Goal: Task Accomplishment & Management: Manage account settings

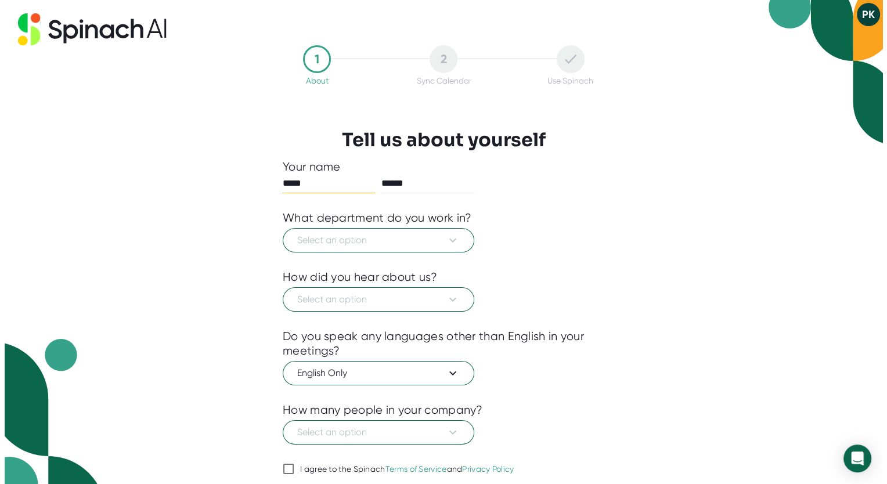
scroll to position [39, 0]
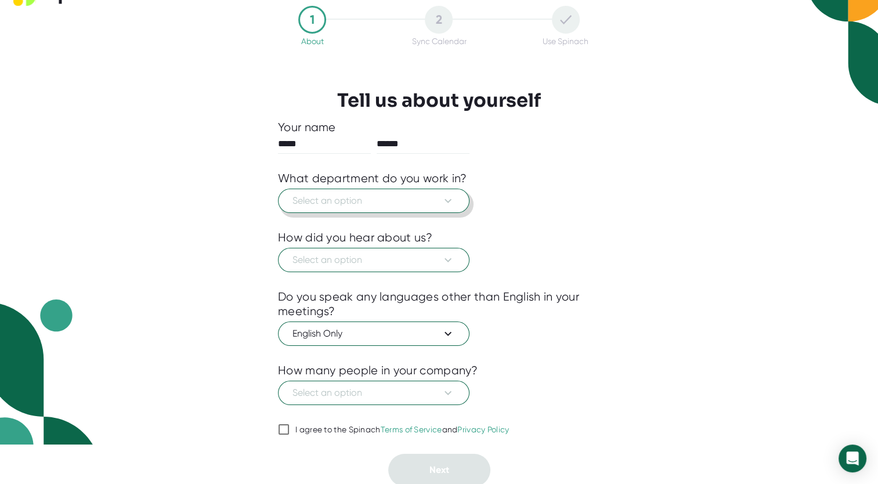
click at [419, 204] on span "Select an option" at bounding box center [374, 201] width 163 height 14
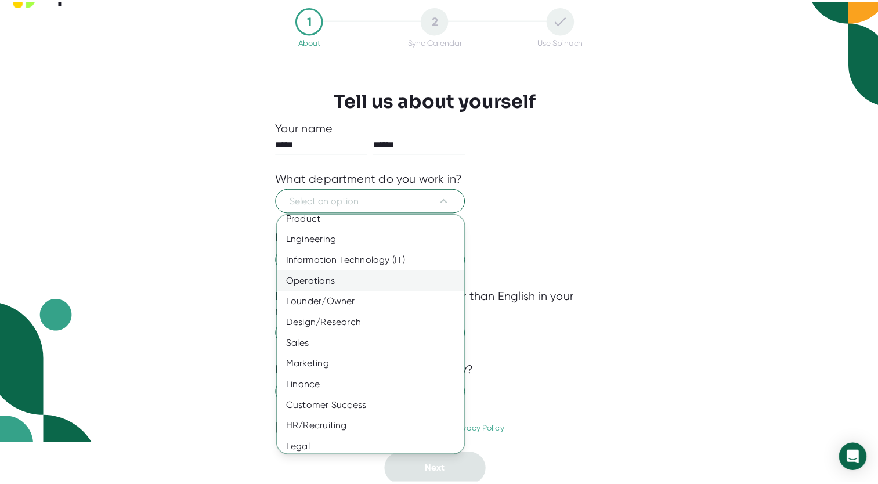
scroll to position [0, 0]
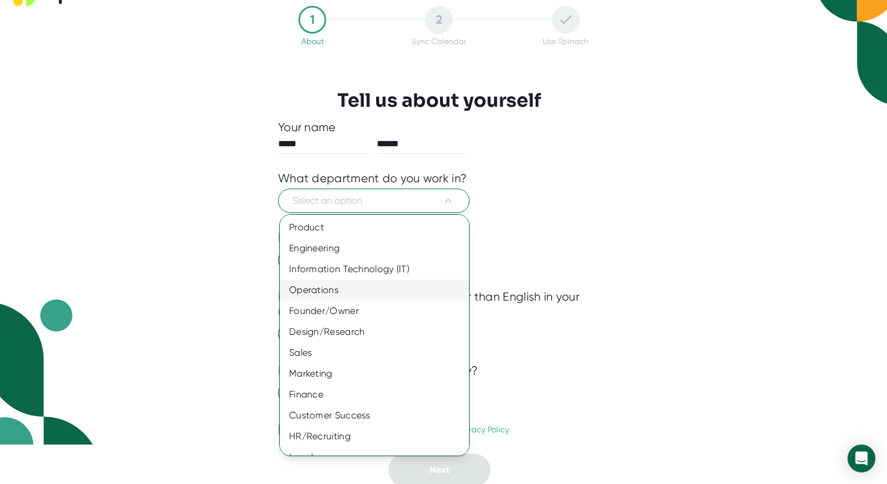
click at [360, 287] on div "Operations" at bounding box center [379, 290] width 198 height 21
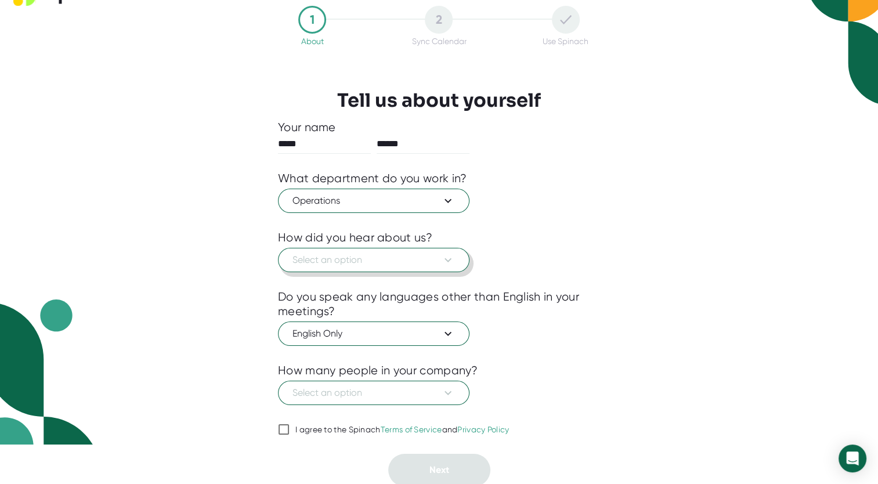
click at [422, 256] on span "Select an option" at bounding box center [374, 260] width 163 height 14
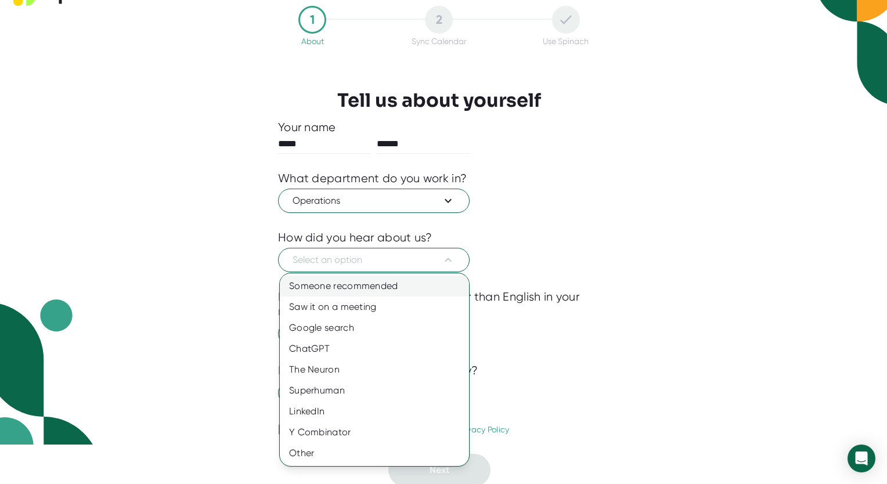
click at [406, 291] on div "Someone recommended" at bounding box center [374, 286] width 189 height 21
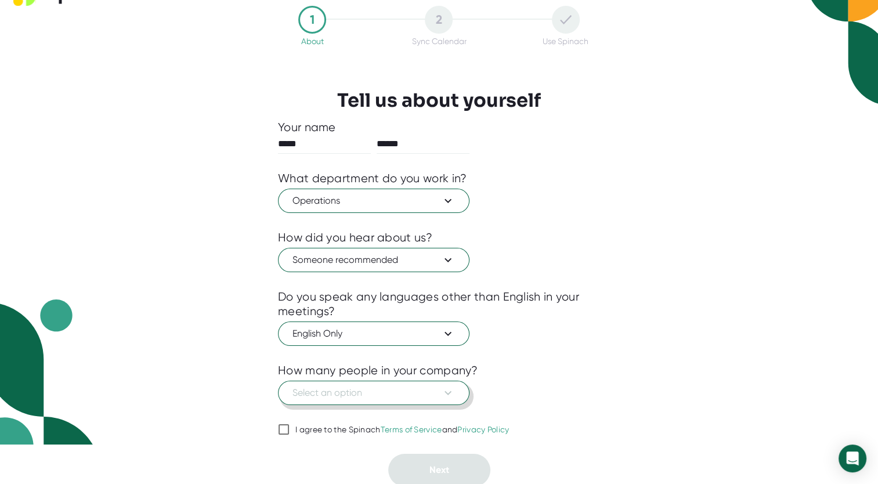
click at [389, 396] on span "Select an option" at bounding box center [374, 393] width 163 height 14
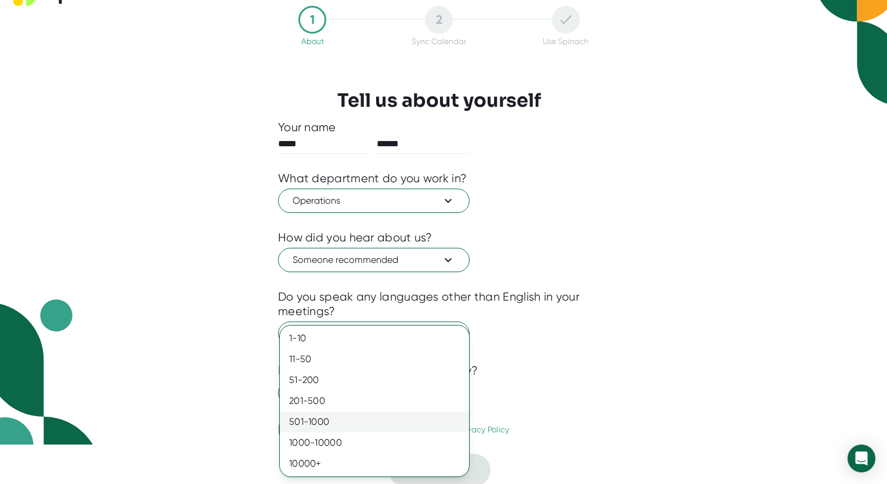
click at [323, 427] on div "501-1000" at bounding box center [374, 422] width 189 height 21
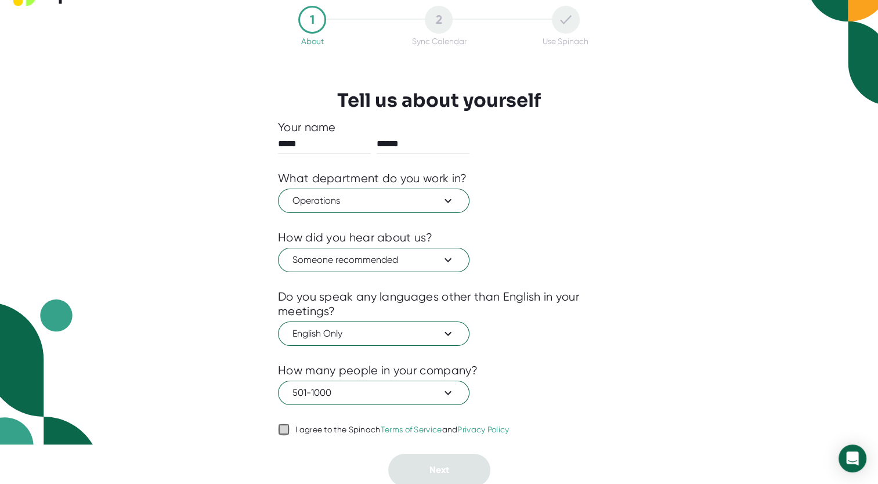
click at [283, 430] on input "I agree to the Spinach Terms of Service and Privacy Policy" at bounding box center [284, 430] width 12 height 14
checkbox input "true"
click at [427, 463] on button "Next" at bounding box center [439, 470] width 102 height 33
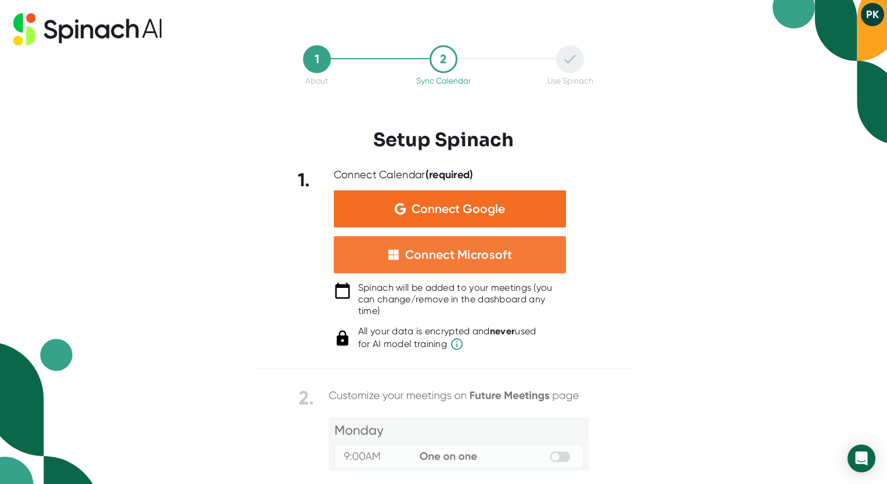
click at [485, 257] on div "Connect Microsoft" at bounding box center [458, 254] width 107 height 15
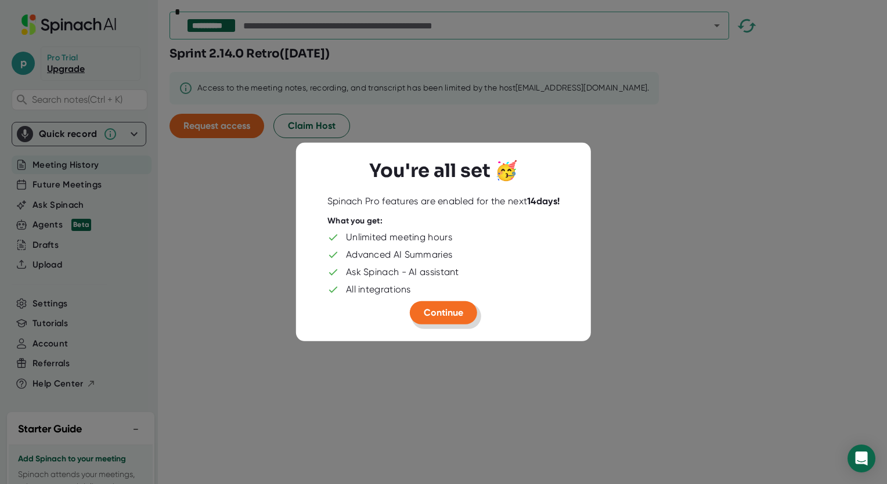
click at [448, 316] on span "Continue" at bounding box center [443, 312] width 39 height 11
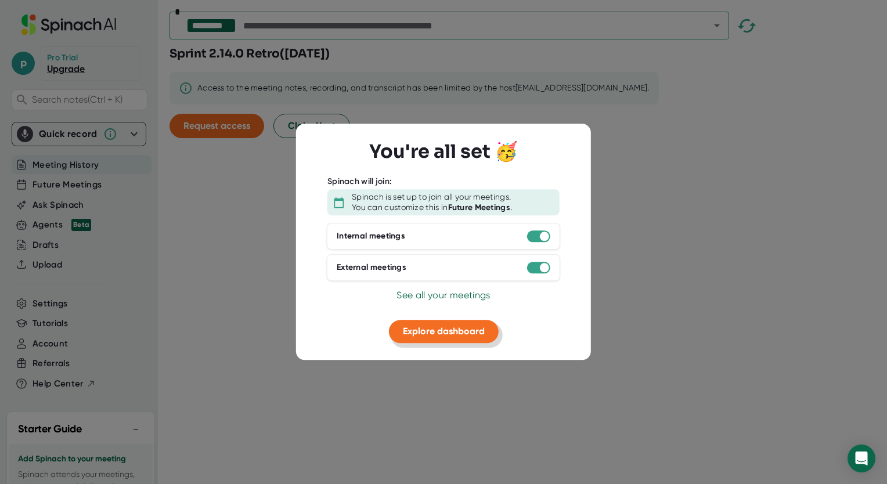
click at [464, 334] on span "Explore dashboard" at bounding box center [444, 331] width 82 height 11
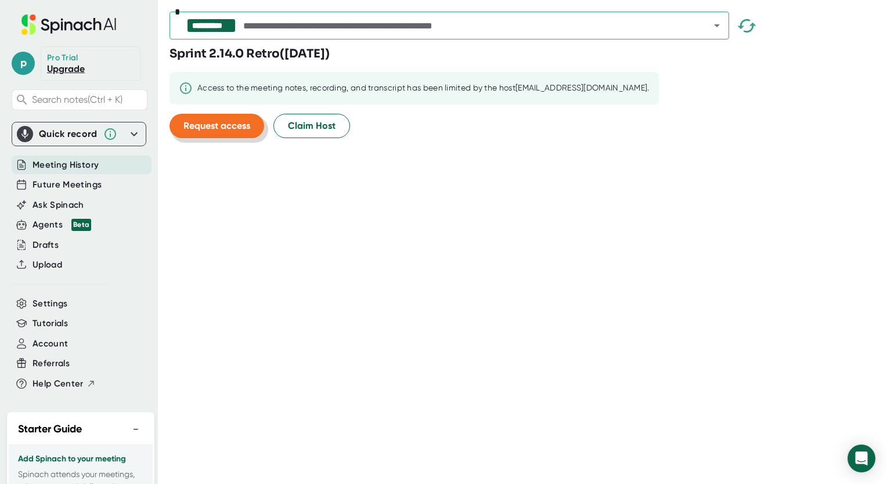
click at [238, 131] on button "Request access" at bounding box center [216, 126] width 95 height 24
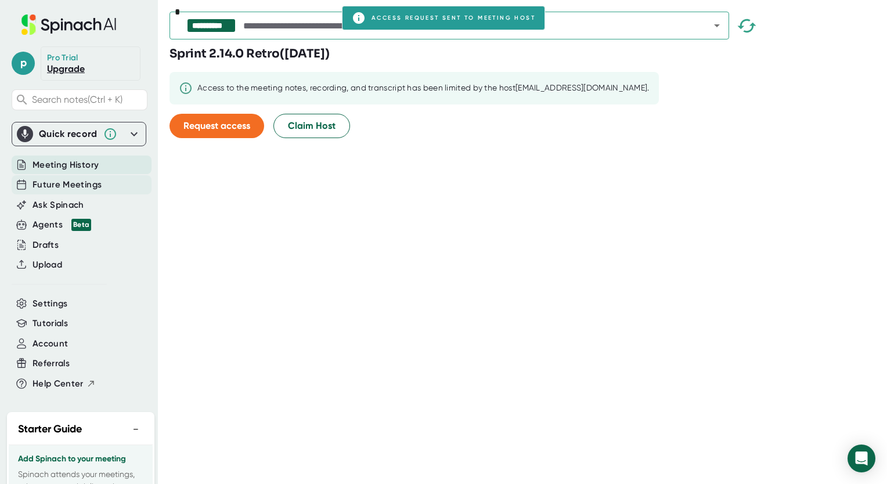
click at [86, 187] on span "Future Meetings" at bounding box center [67, 184] width 69 height 13
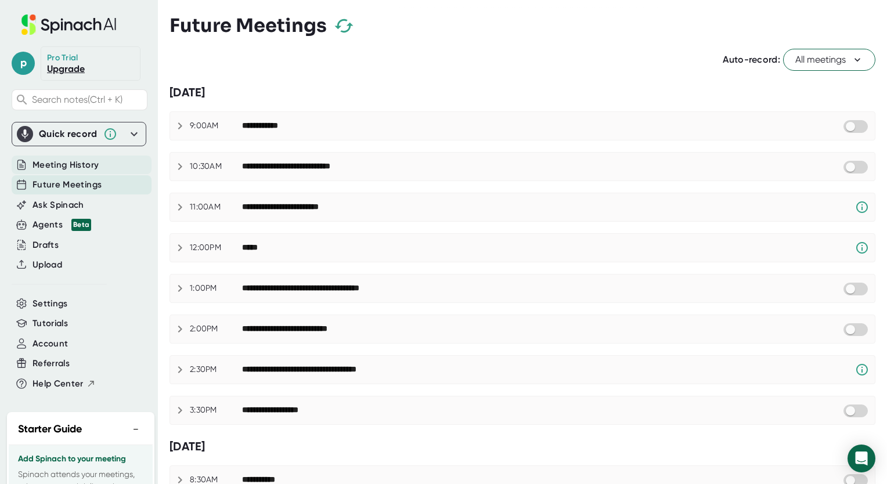
click at [65, 160] on span "Meeting History" at bounding box center [66, 164] width 66 height 13
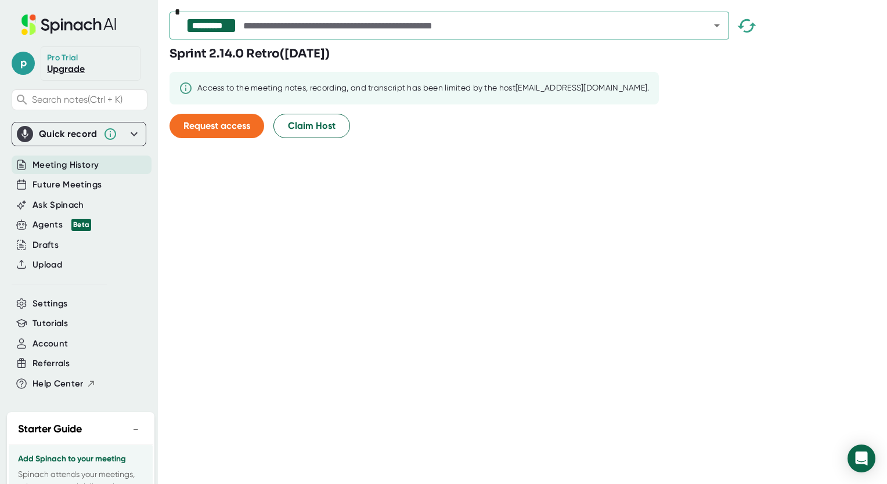
click at [527, 235] on div "**********" at bounding box center [527, 242] width 717 height 484
click at [43, 346] on span "Account" at bounding box center [50, 343] width 35 height 13
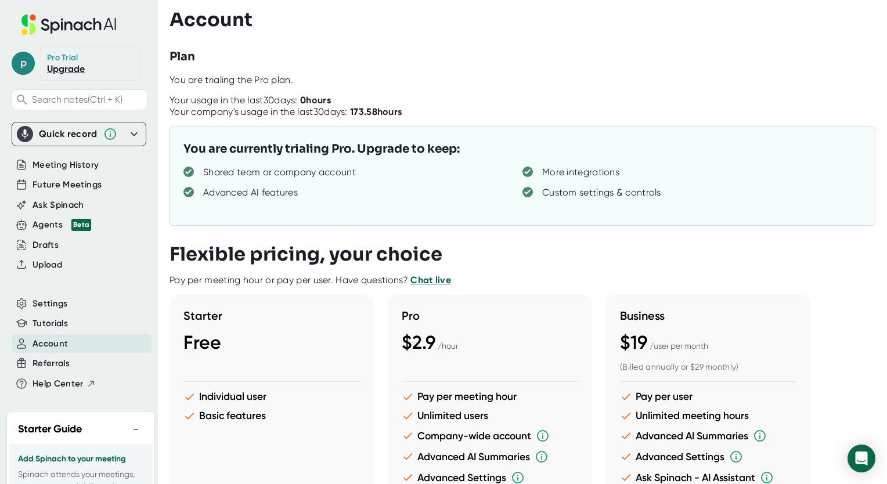
click at [27, 64] on span "p" at bounding box center [23, 63] width 23 height 23
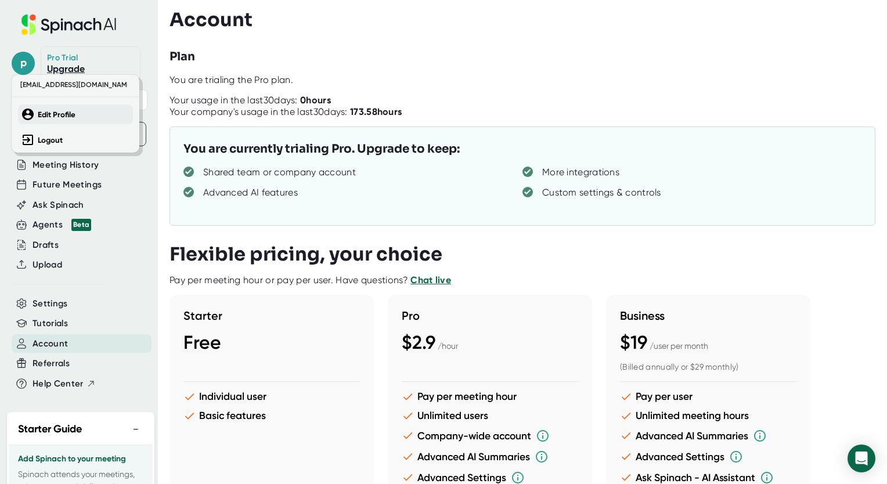
click at [63, 116] on b "Edit Profile" at bounding box center [57, 115] width 38 height 10
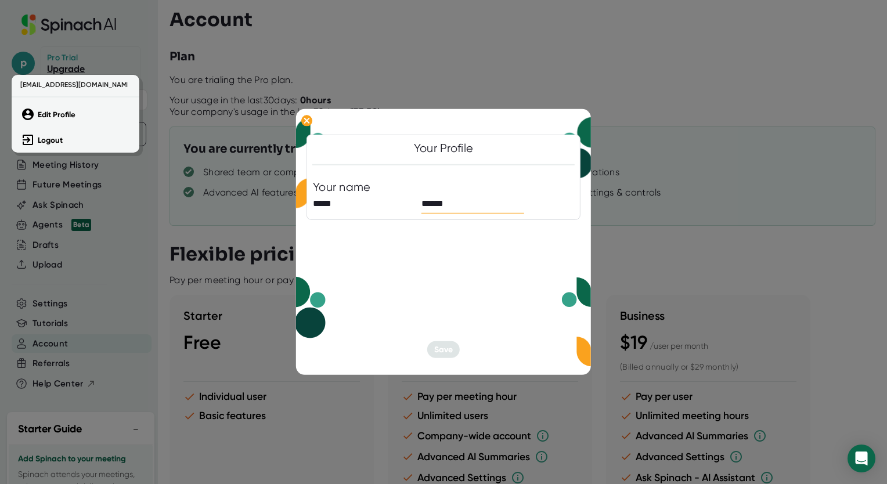
drag, startPoint x: 355, startPoint y: 201, endPoint x: 455, endPoint y: 199, distance: 100.5
click at [455, 199] on div at bounding box center [443, 242] width 887 height 484
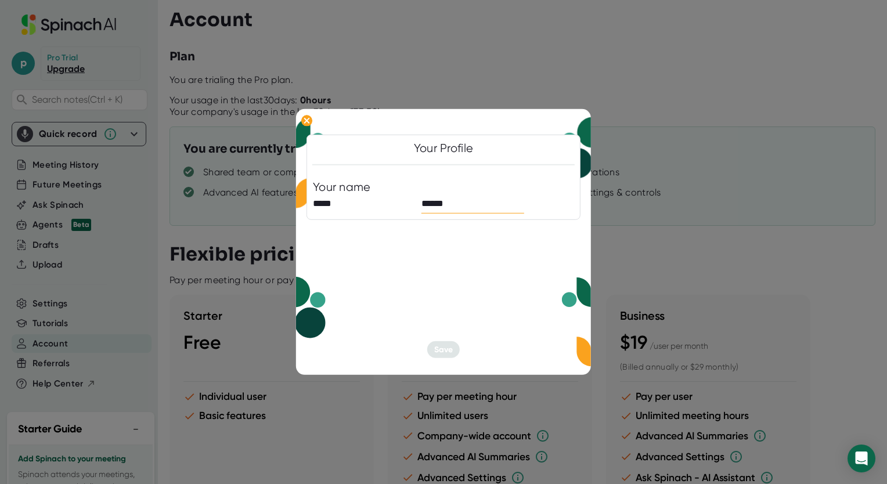
click at [455, 199] on input "******" at bounding box center [472, 203] width 103 height 19
click at [454, 154] on div "Your Profile" at bounding box center [444, 148] width 60 height 15
click at [678, 73] on div at bounding box center [443, 242] width 887 height 484
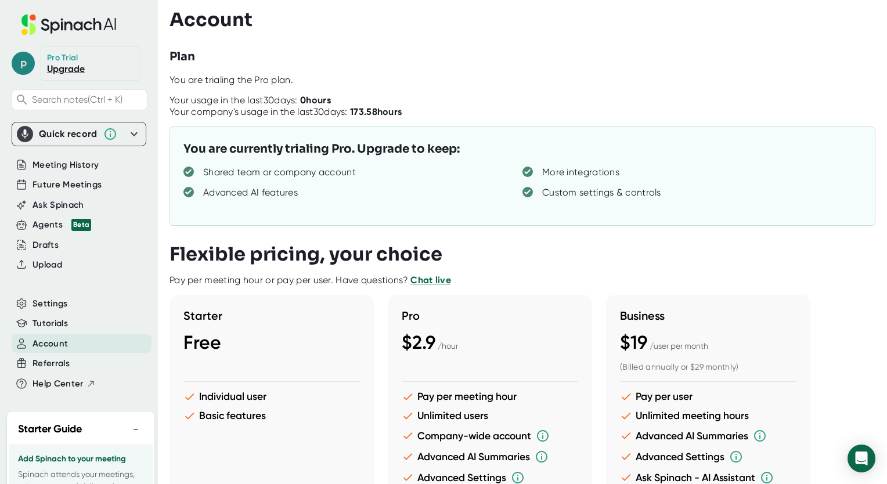
click at [24, 66] on span "p" at bounding box center [23, 63] width 23 height 23
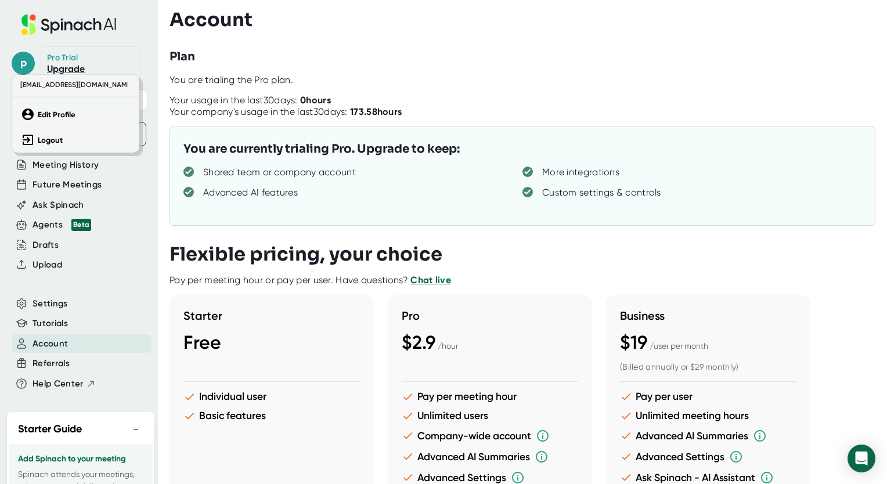
click at [431, 78] on div at bounding box center [443, 242] width 887 height 484
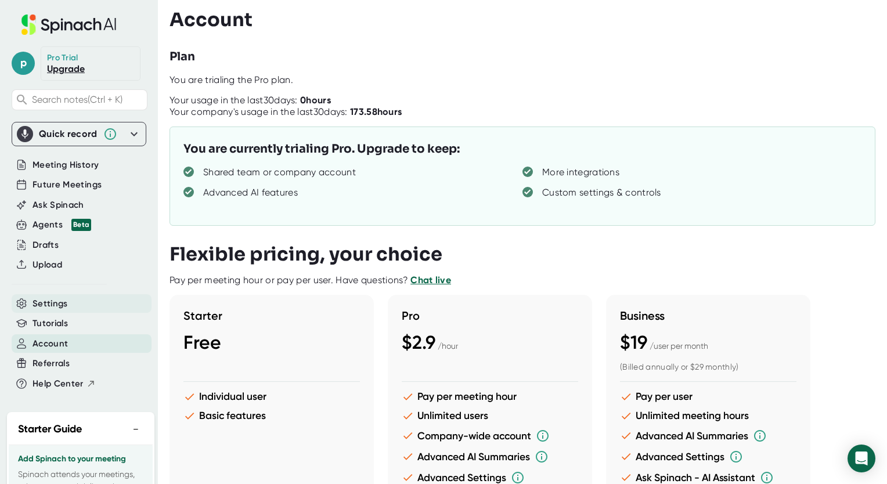
click at [91, 304] on div "Settings" at bounding box center [82, 303] width 140 height 19
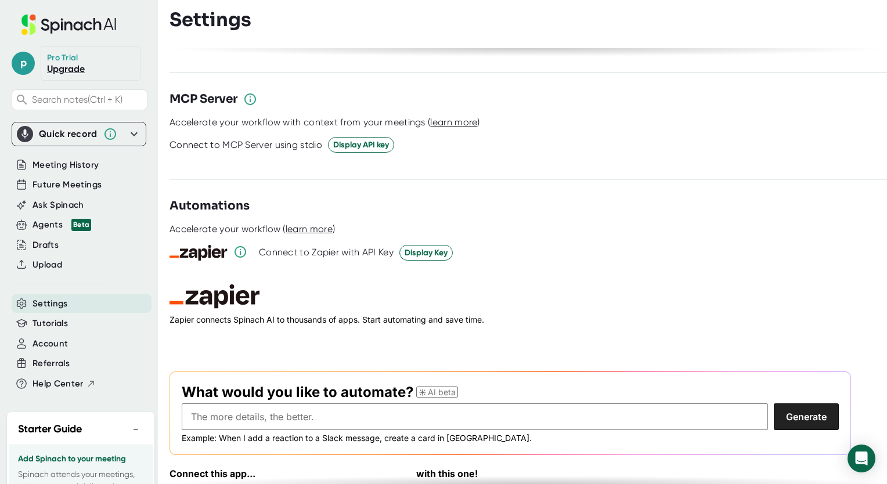
scroll to position [1559, 0]
